Goal: Information Seeking & Learning: Learn about a topic

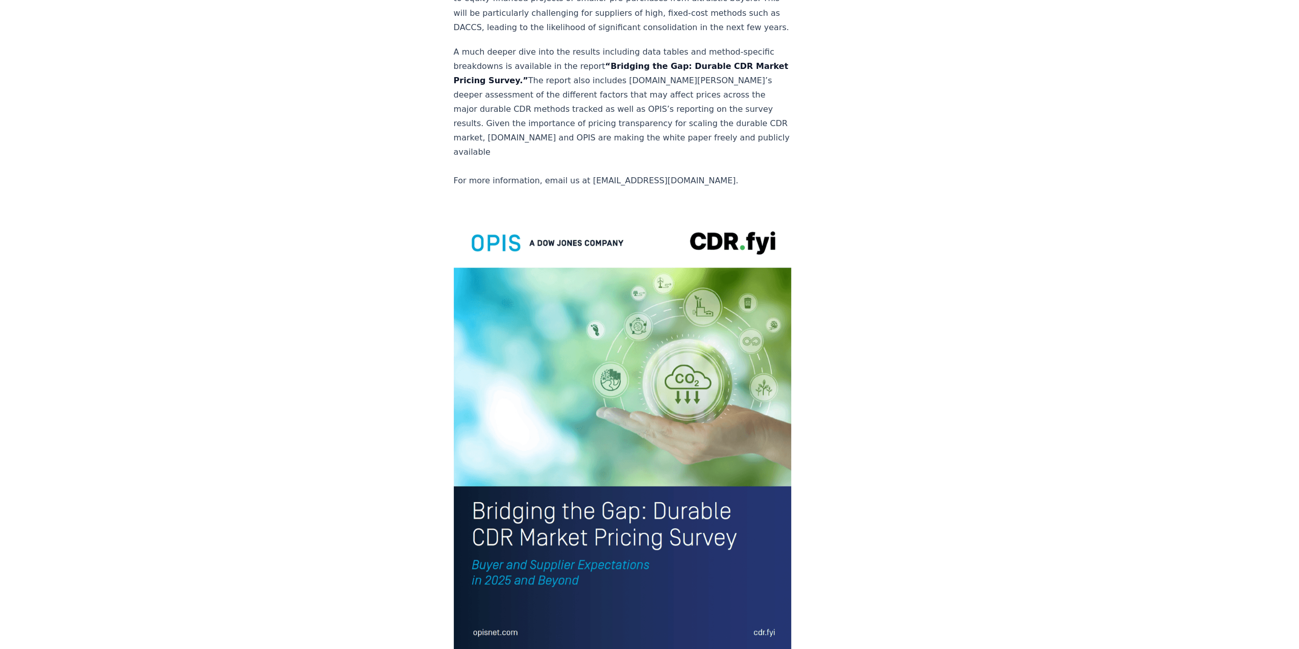
scroll to position [1940, 0]
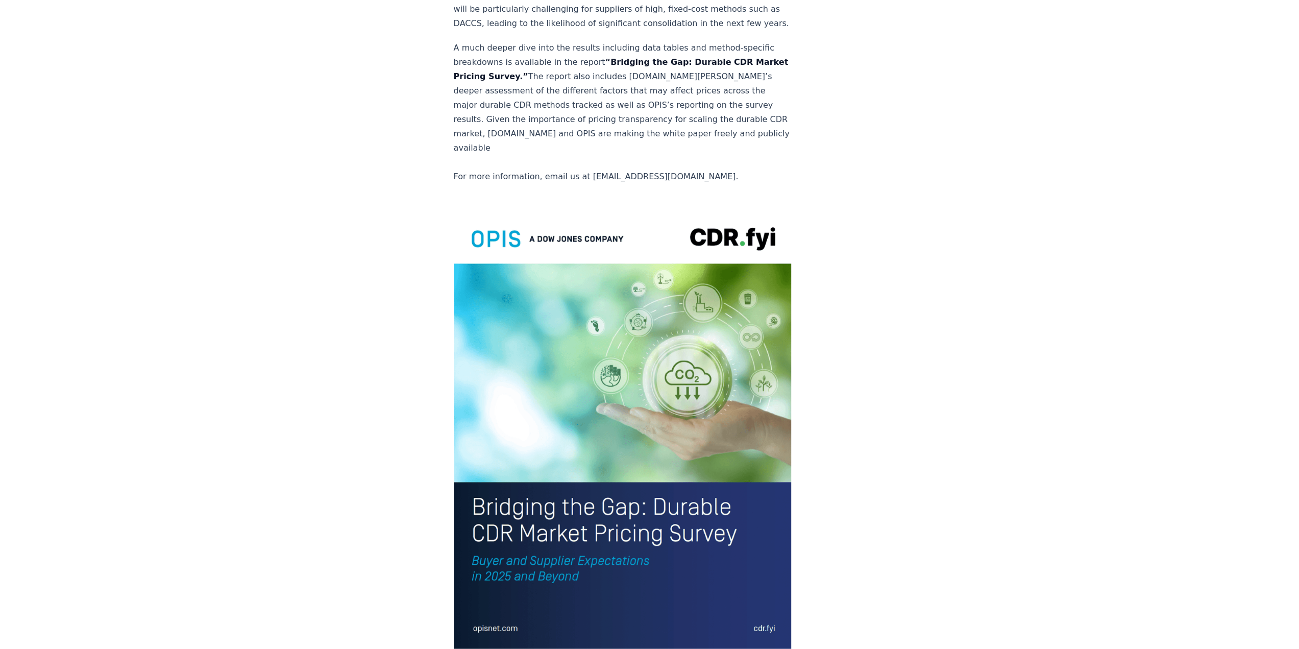
click at [525, 442] on img at bounding box center [623, 428] width 338 height 441
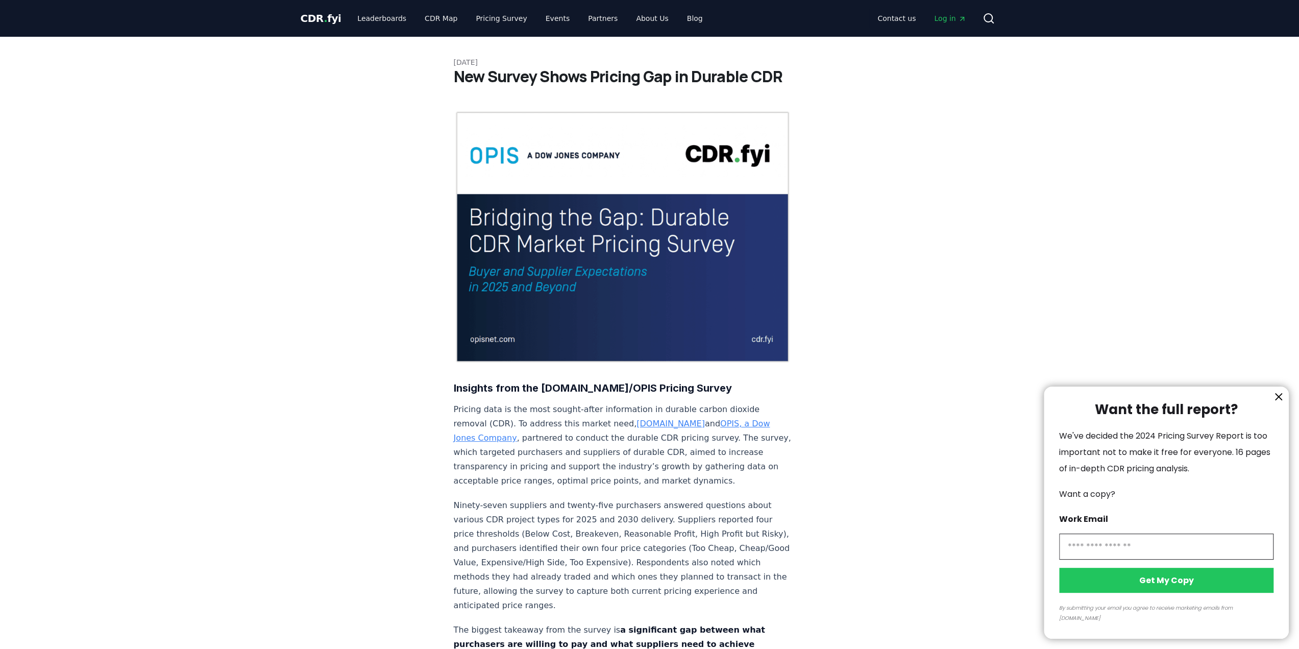
click at [822, 387] on div at bounding box center [649, 324] width 1299 height 649
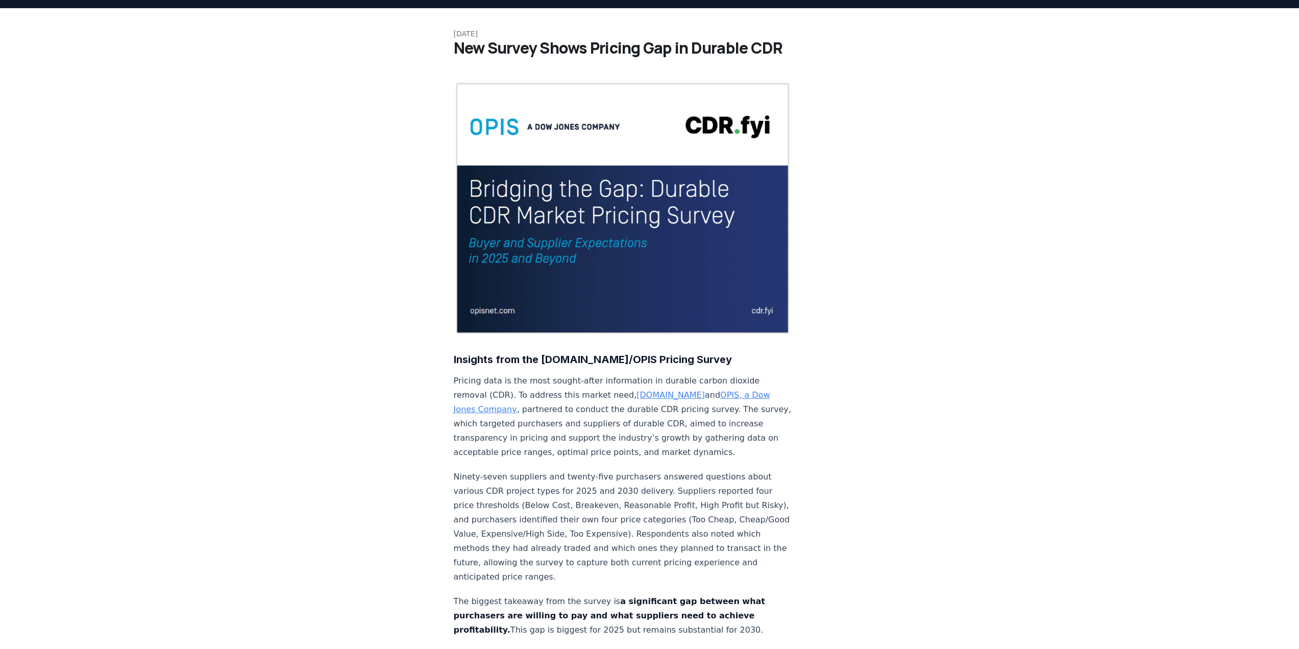
scroll to position [102, 0]
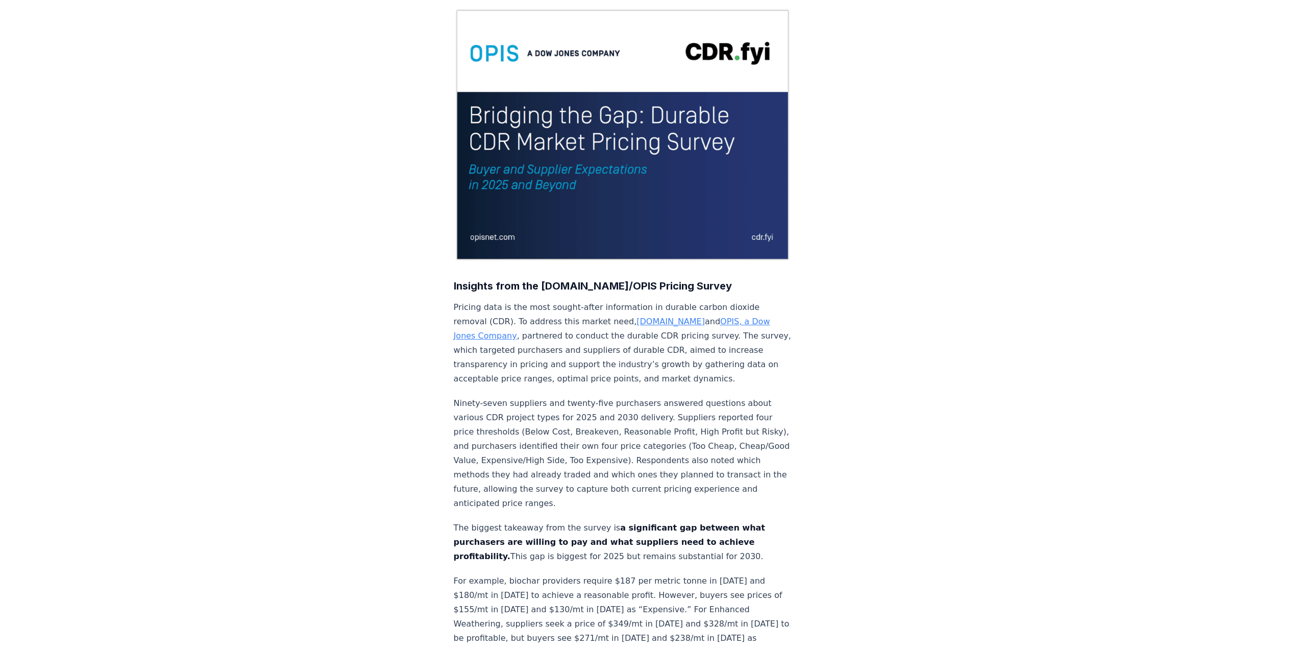
click at [637, 317] on link "[DOMAIN_NAME]" at bounding box center [671, 322] width 68 height 10
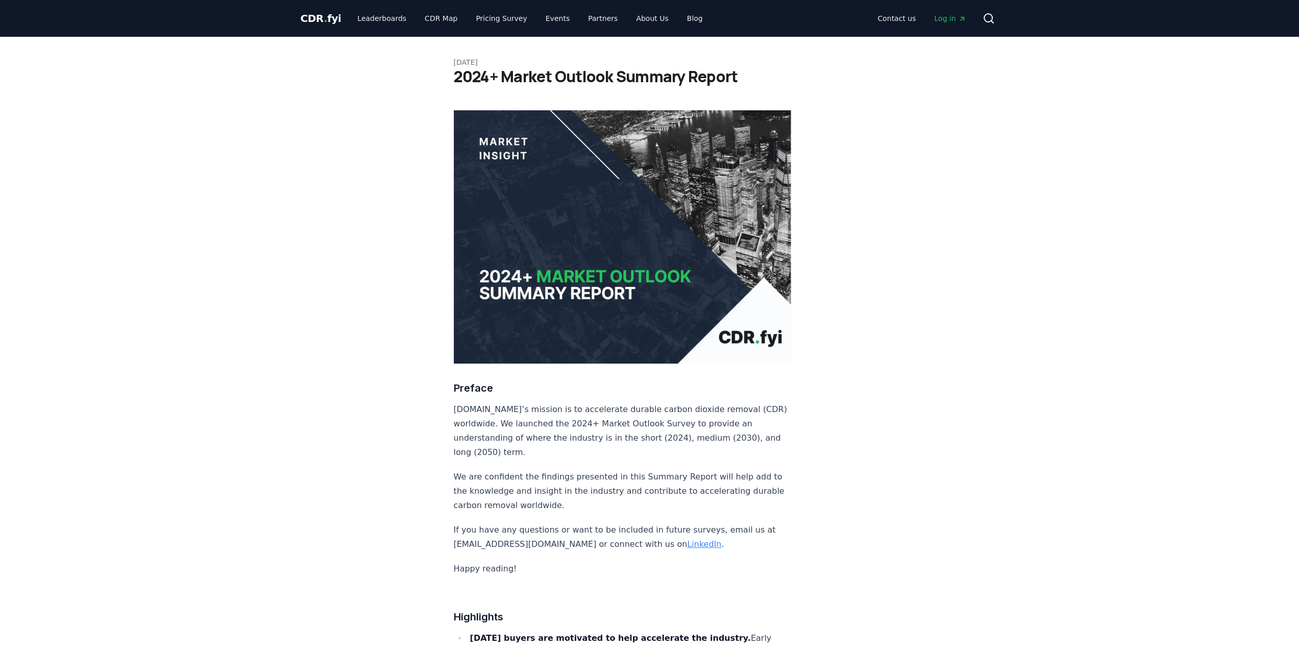
click at [567, 167] on img at bounding box center [623, 236] width 338 height 253
click at [544, 228] on img at bounding box center [623, 236] width 338 height 253
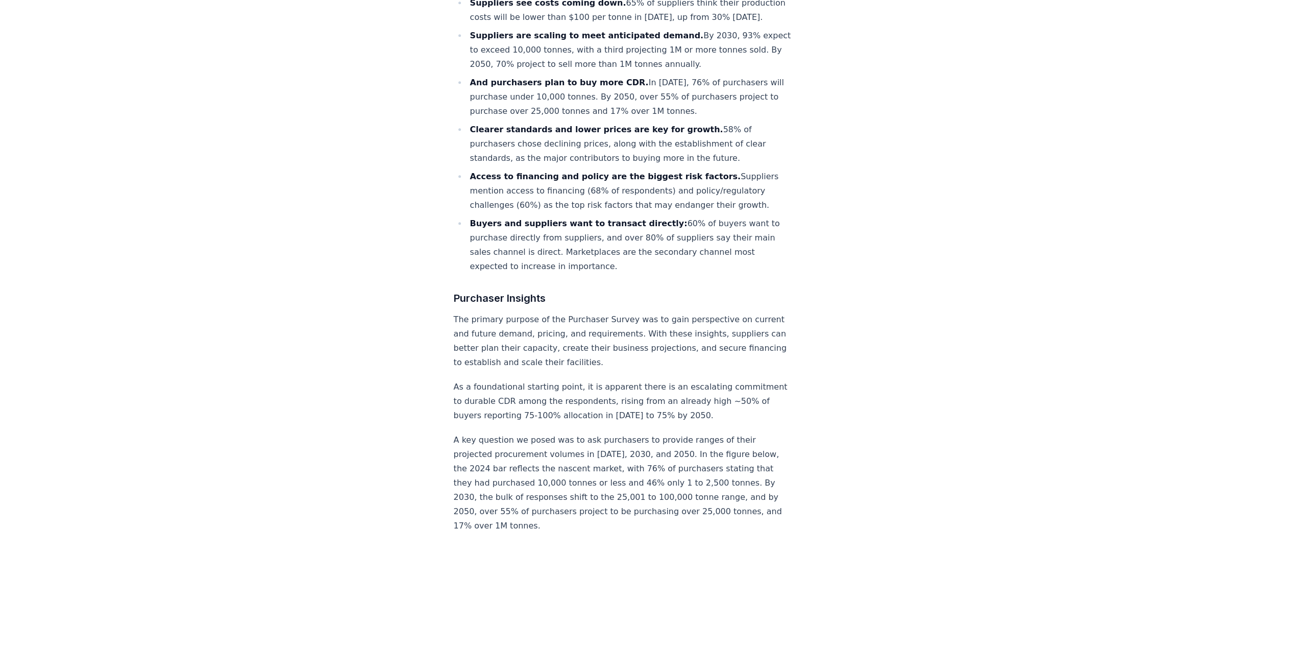
scroll to position [919, 0]
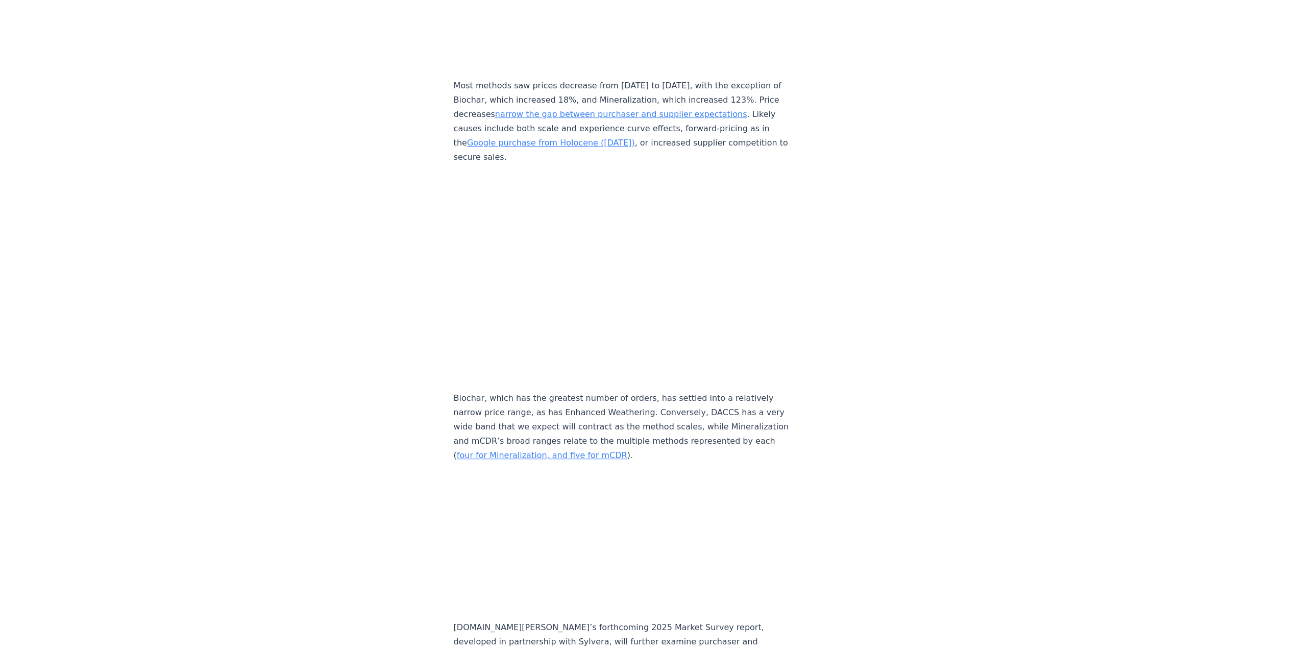
scroll to position [4544, 0]
